Goal: Transaction & Acquisition: Purchase product/service

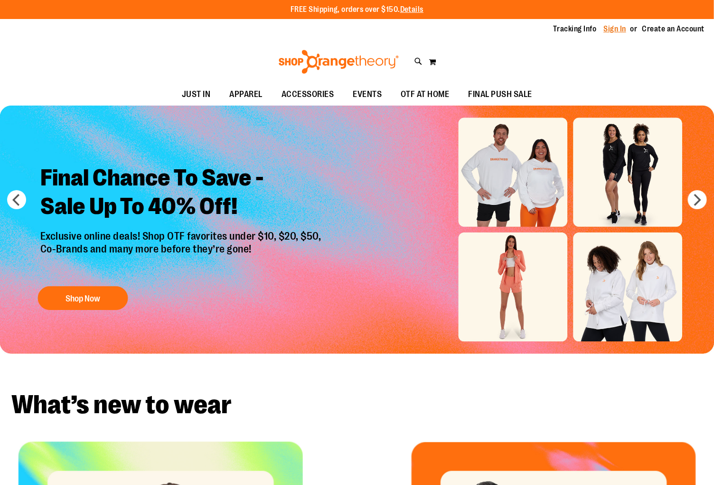
click at [614, 27] on link "Sign In" at bounding box center [615, 29] width 23 height 10
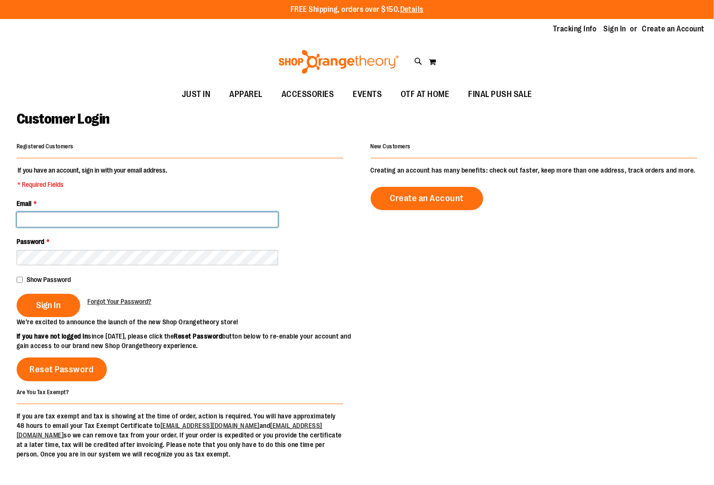
click at [253, 215] on input "Email *" at bounding box center [148, 219] width 262 height 15
type input "**********"
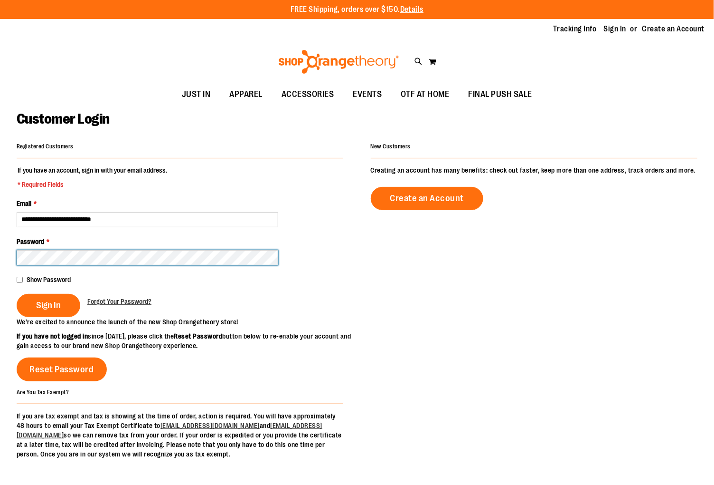
click at [17, 294] on button "Sign In" at bounding box center [49, 305] width 64 height 23
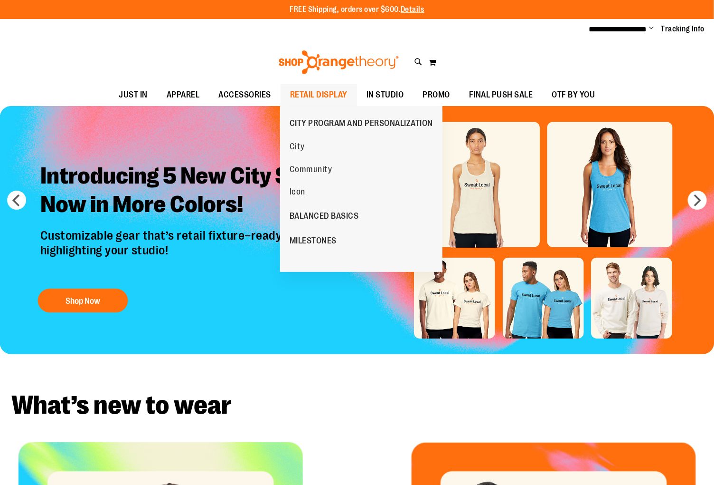
click at [316, 88] on span "RETAIL DISPLAY" at bounding box center [318, 94] width 57 height 21
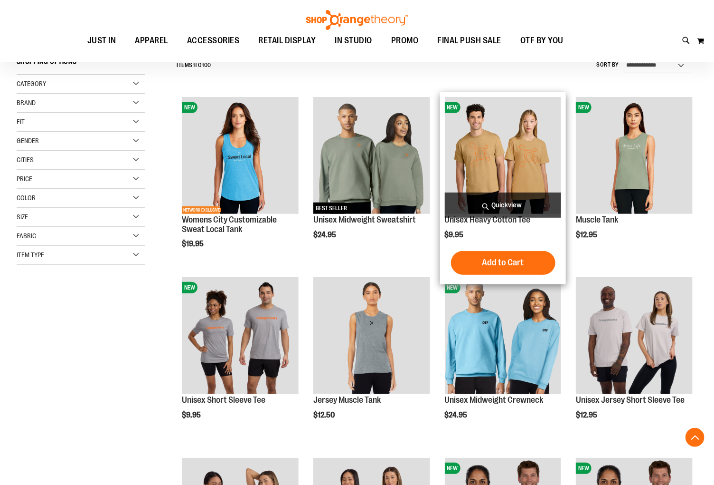
scroll to position [264, 0]
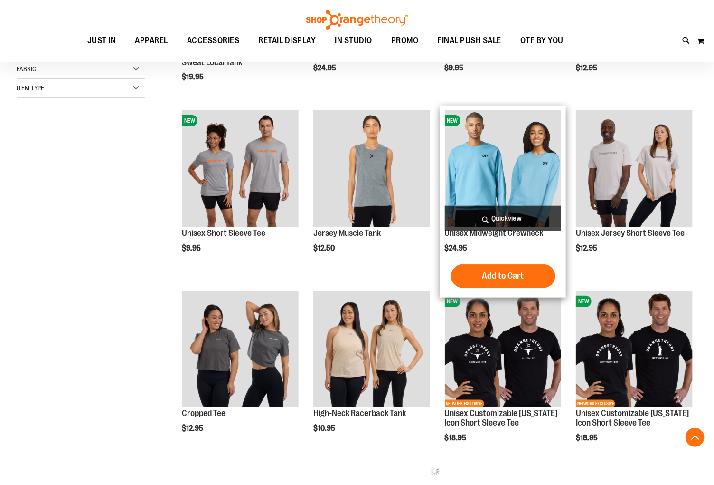
click at [530, 191] on img "product" at bounding box center [503, 168] width 117 height 117
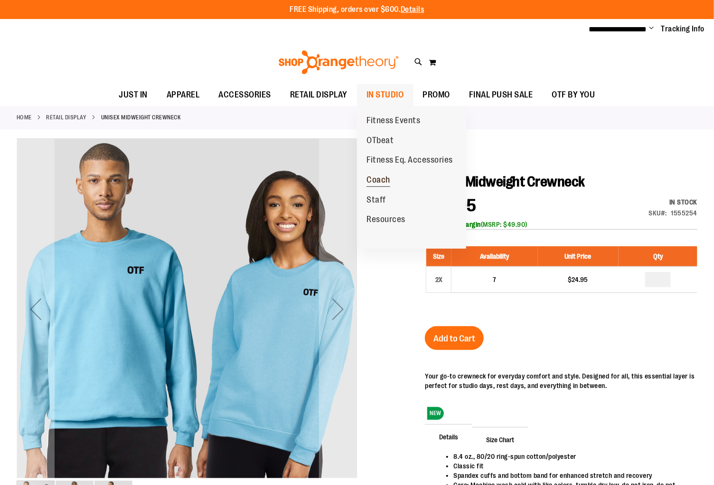
click at [373, 177] on span "Coach" at bounding box center [379, 181] width 24 height 12
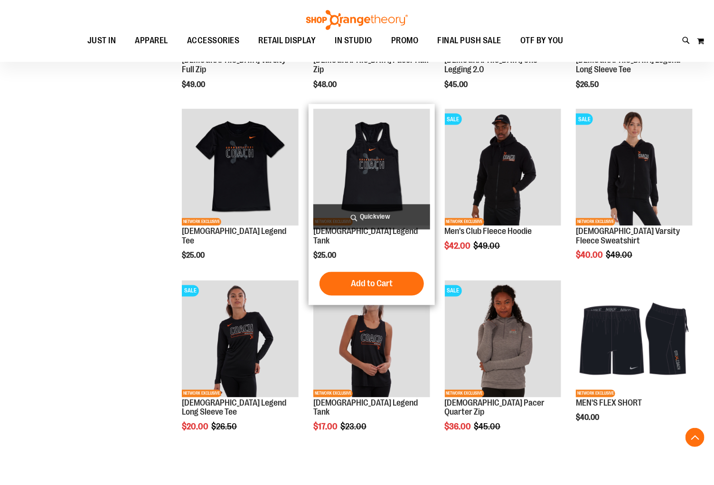
scroll to position [335, 0]
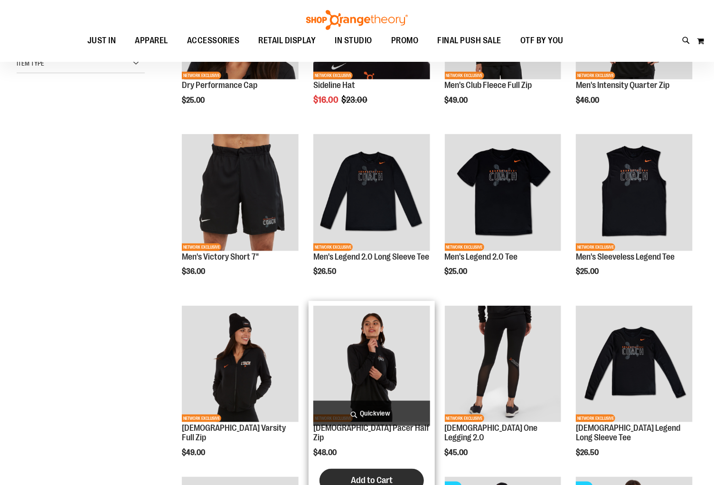
scroll to position [124, 0]
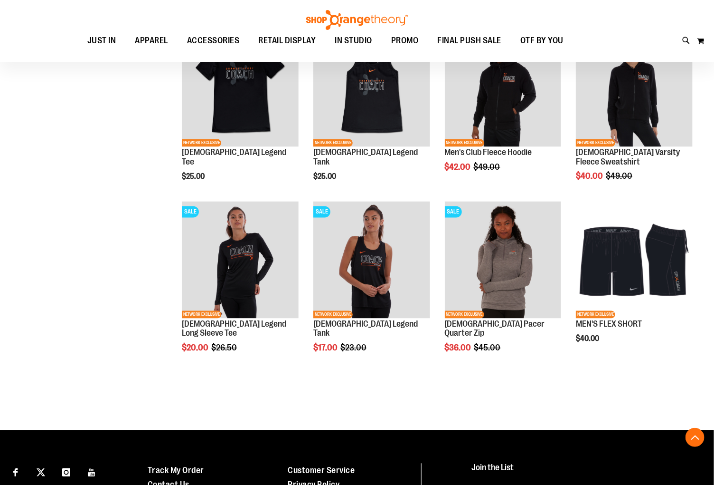
scroll to position [599, 0]
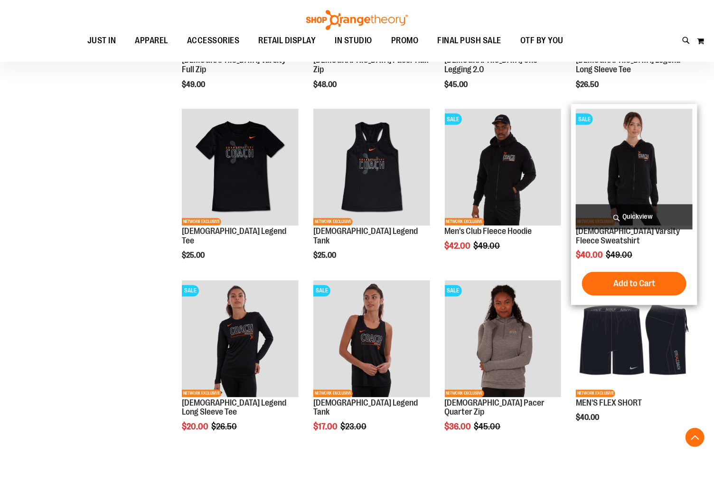
click at [631, 171] on img "product" at bounding box center [634, 167] width 117 height 117
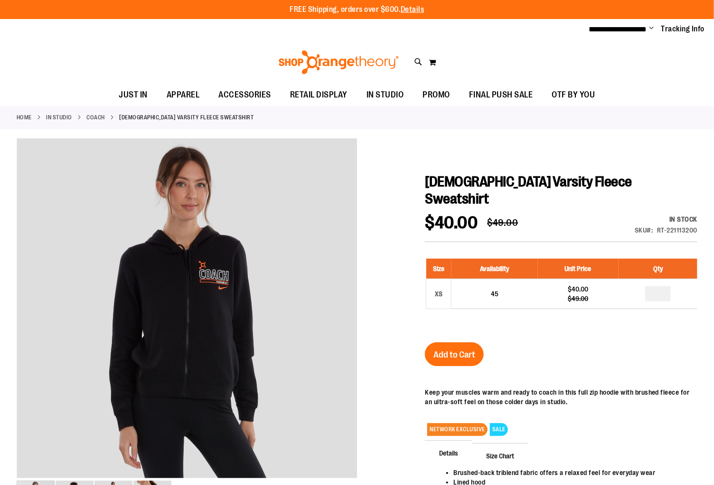
click at [97, 117] on link "Coach" at bounding box center [96, 117] width 19 height 9
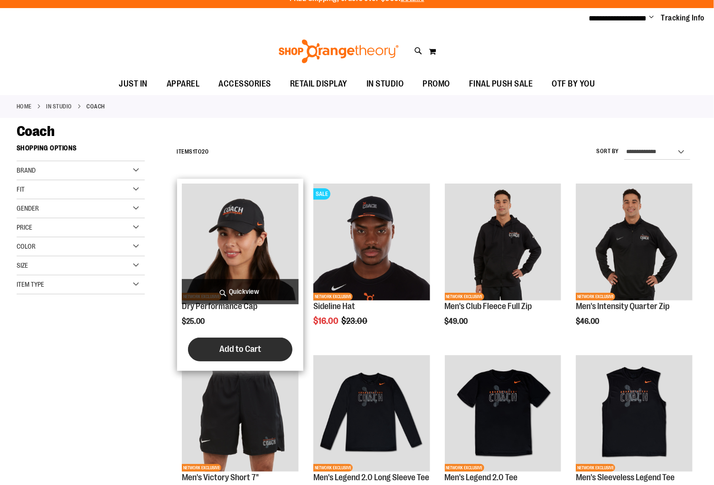
scroll to position [316, 0]
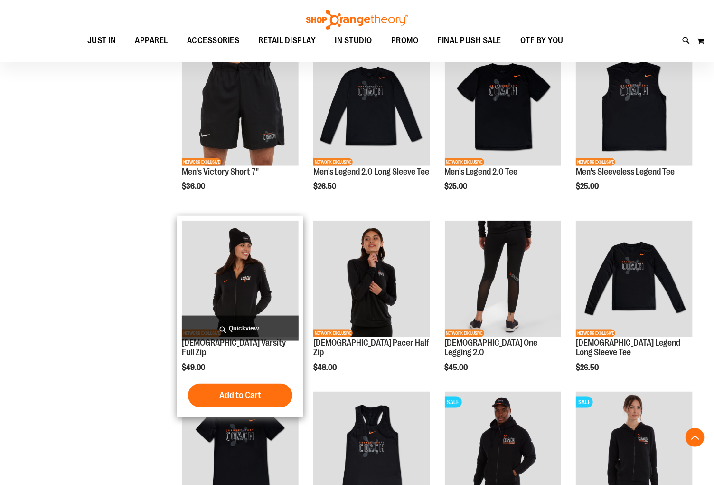
click at [283, 243] on img "product" at bounding box center [240, 278] width 117 height 117
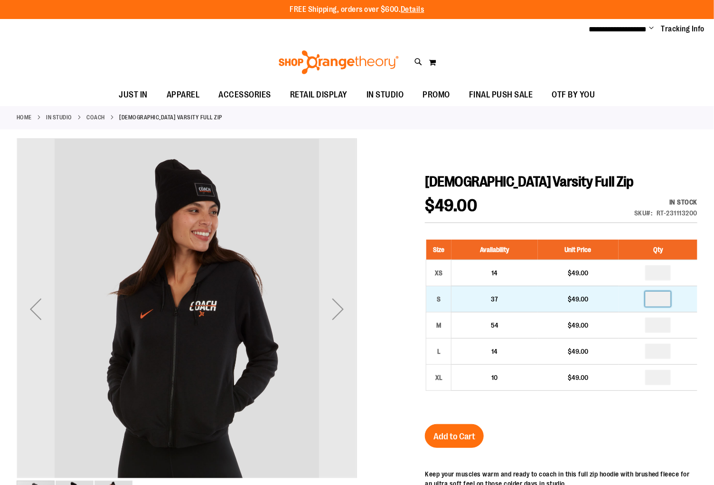
drag, startPoint x: 668, startPoint y: 298, endPoint x: 648, endPoint y: 290, distance: 20.9
click at [649, 293] on input "number" at bounding box center [659, 298] width 26 height 15
type input "*"
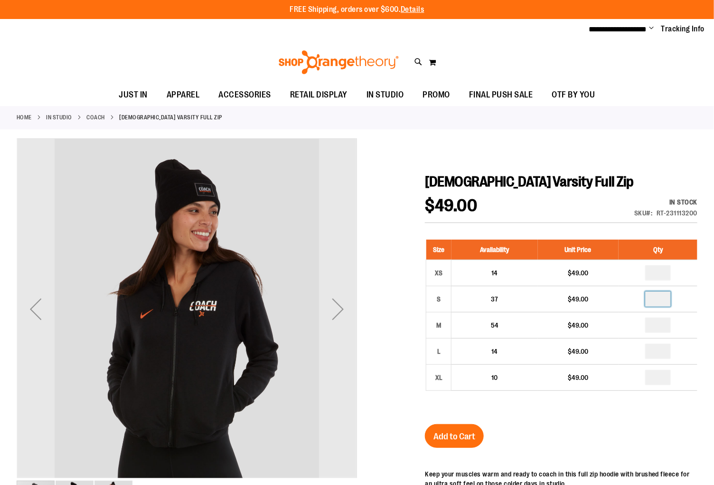
click at [632, 399] on div "Size Availability Unit Price Qty XS 14 $49.00 * S 37 $49.00 * M *" at bounding box center [561, 322] width 273 height 184
click at [462, 431] on span "Add to Cart" at bounding box center [455, 436] width 42 height 10
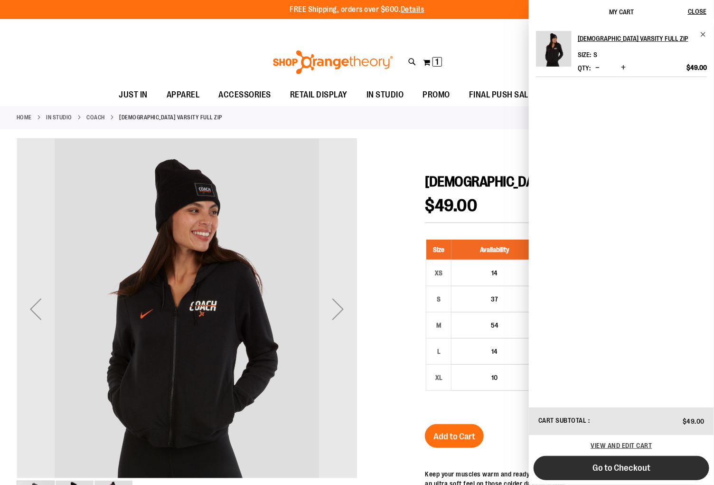
click at [614, 467] on span "Go to Checkout" at bounding box center [622, 467] width 58 height 10
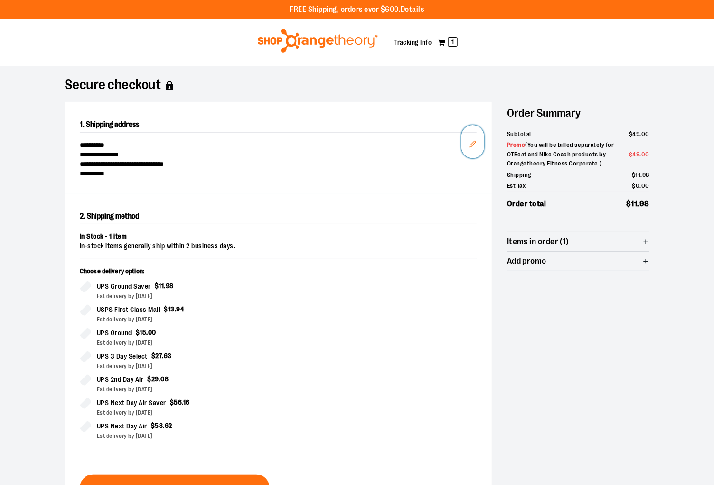
click at [472, 143] on icon "Edit" at bounding box center [473, 144] width 8 height 8
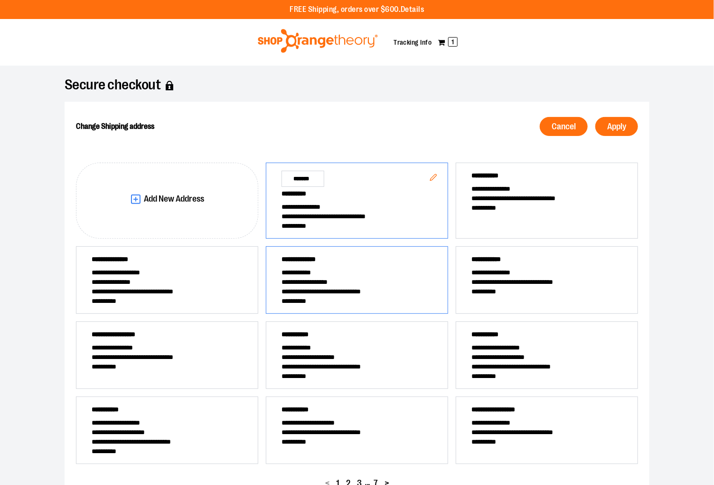
click at [312, 265] on span "**********" at bounding box center [357, 260] width 151 height 13
click at [619, 122] on span "Apply" at bounding box center [617, 126] width 19 height 9
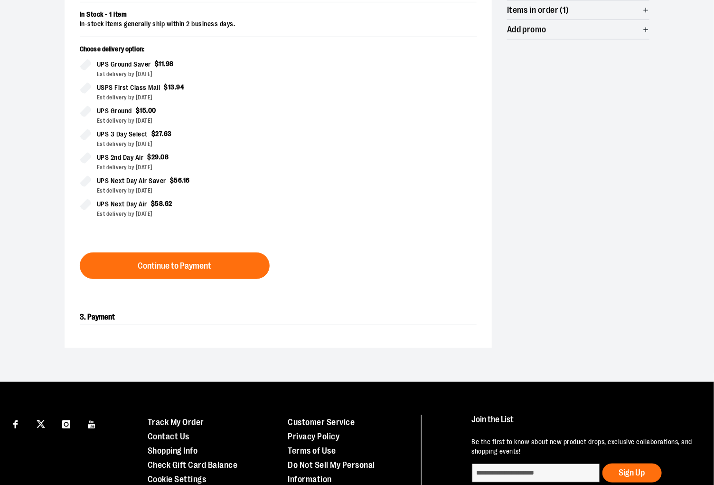
scroll to position [315, 0]
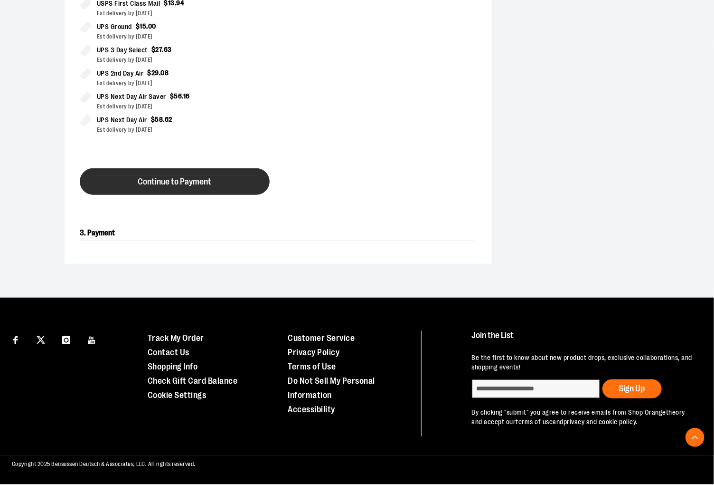
click at [162, 174] on button "Continue to Payment" at bounding box center [175, 181] width 190 height 27
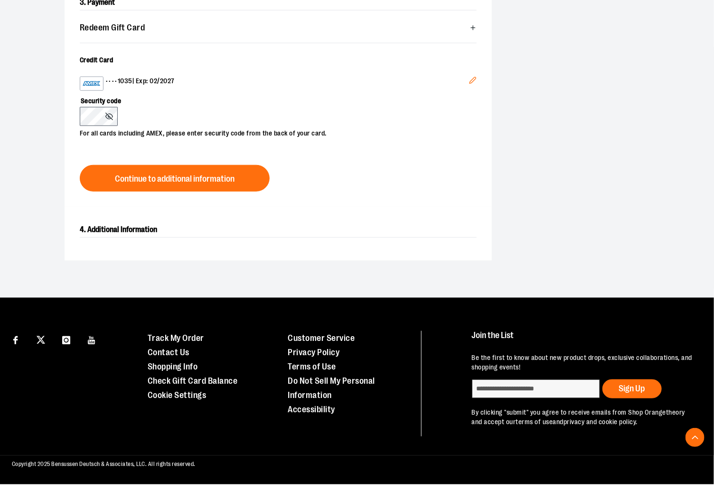
scroll to position [157, 0]
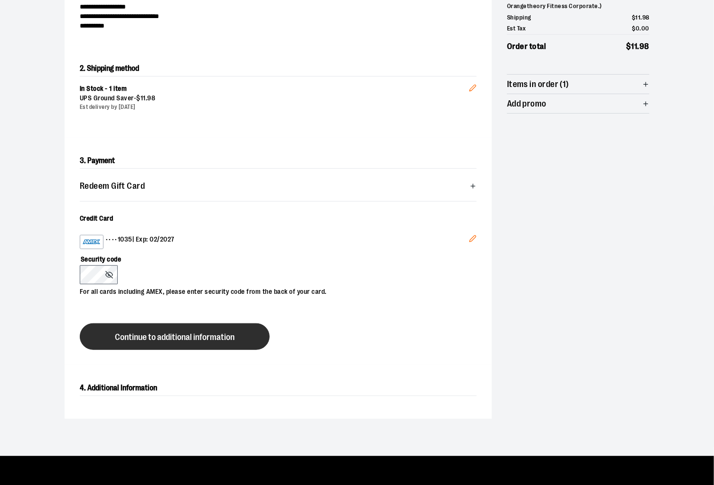
click at [162, 335] on span "Continue to additional information" at bounding box center [175, 337] width 120 height 9
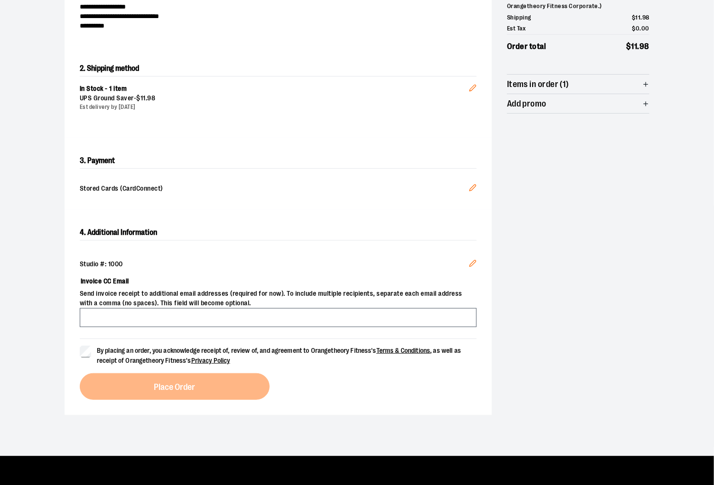
click at [81, 358] on label "By placing an order, you acknowledge receipt of, review of, and agreement to Or…" at bounding box center [278, 355] width 397 height 20
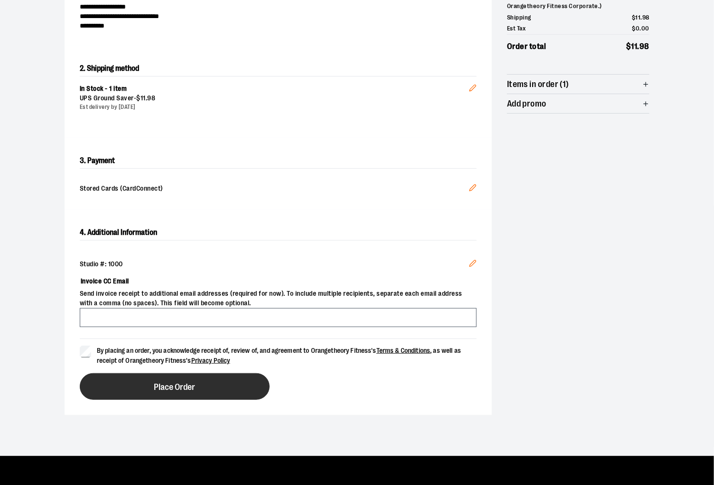
click at [136, 382] on button "Place Order" at bounding box center [175, 386] width 190 height 27
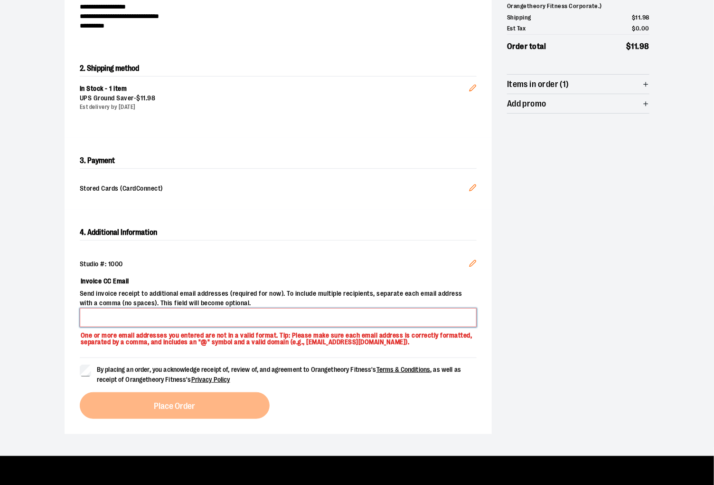
click at [114, 308] on input "Invoice CC Email" at bounding box center [278, 317] width 397 height 19
type input "**********"
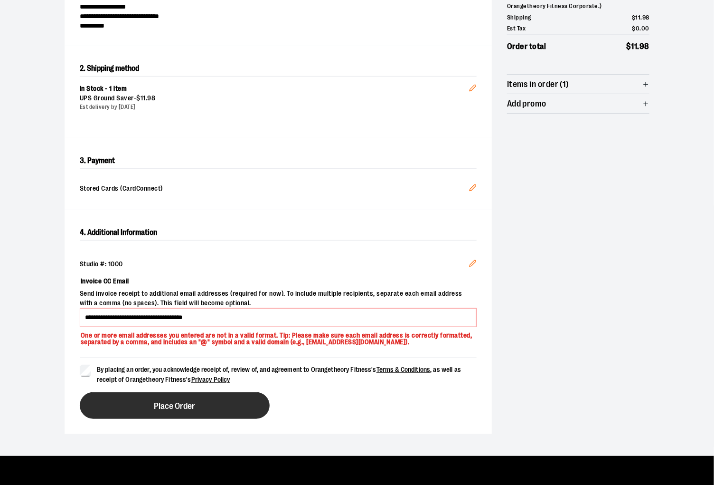
click at [151, 409] on button "Place Order" at bounding box center [175, 405] width 190 height 27
